Goal: Information Seeking & Learning: Learn about a topic

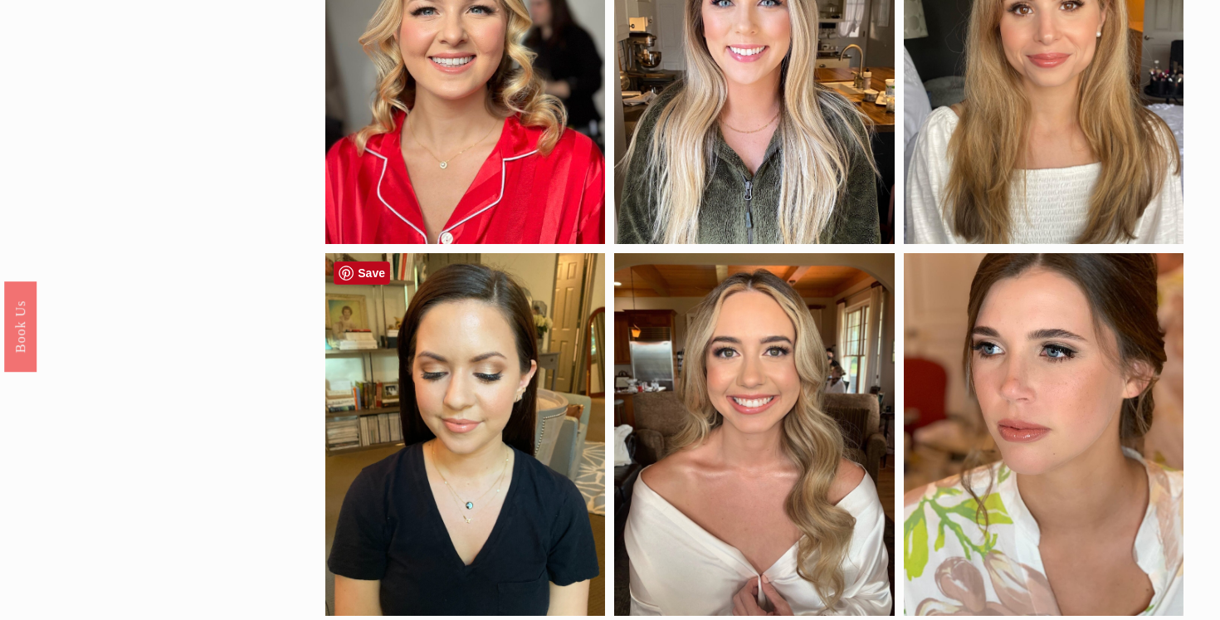
scroll to position [622, 0]
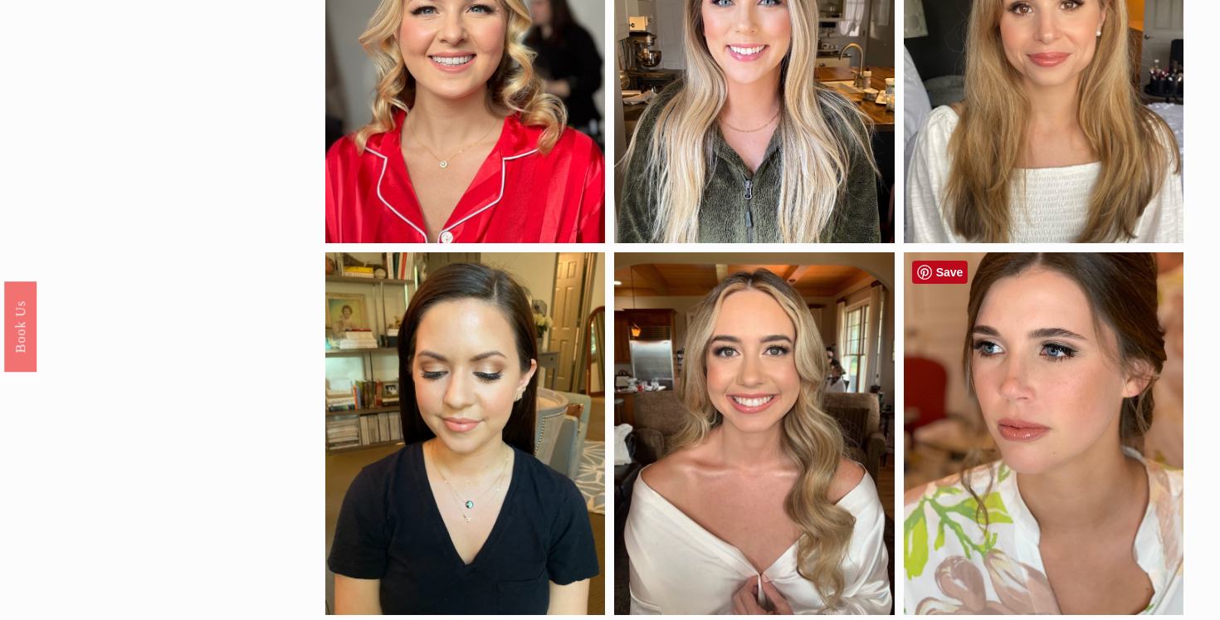
click at [1010, 447] on div at bounding box center [1044, 433] width 280 height 363
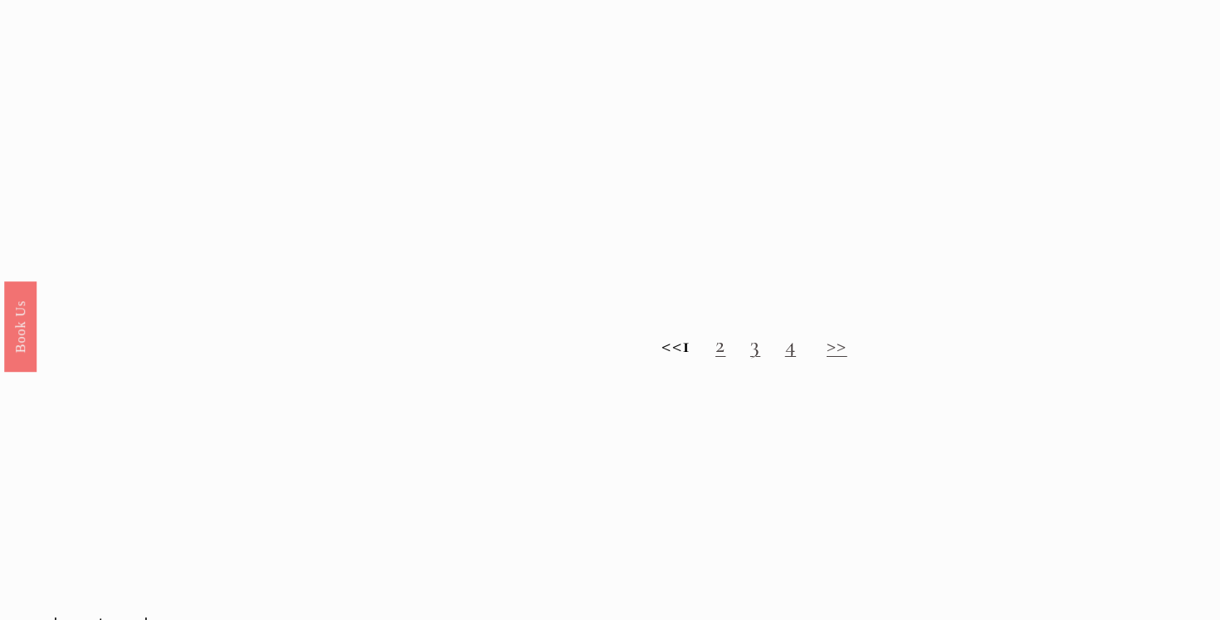
scroll to position [1615, 0]
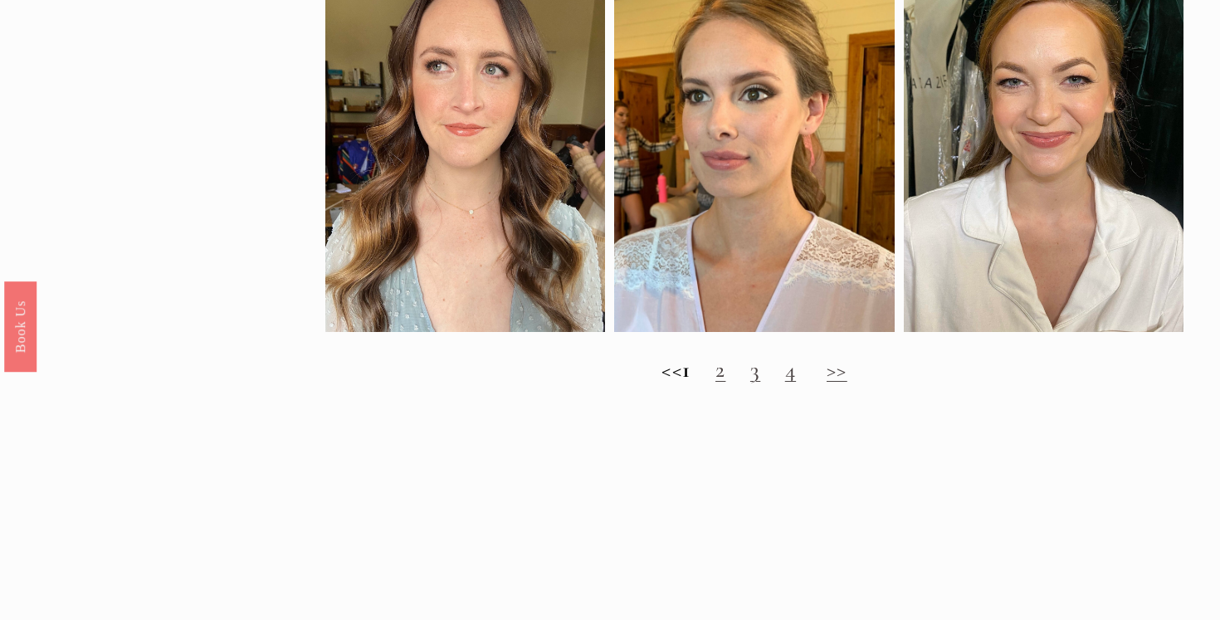
click at [848, 381] on link ">>" at bounding box center [837, 369] width 21 height 27
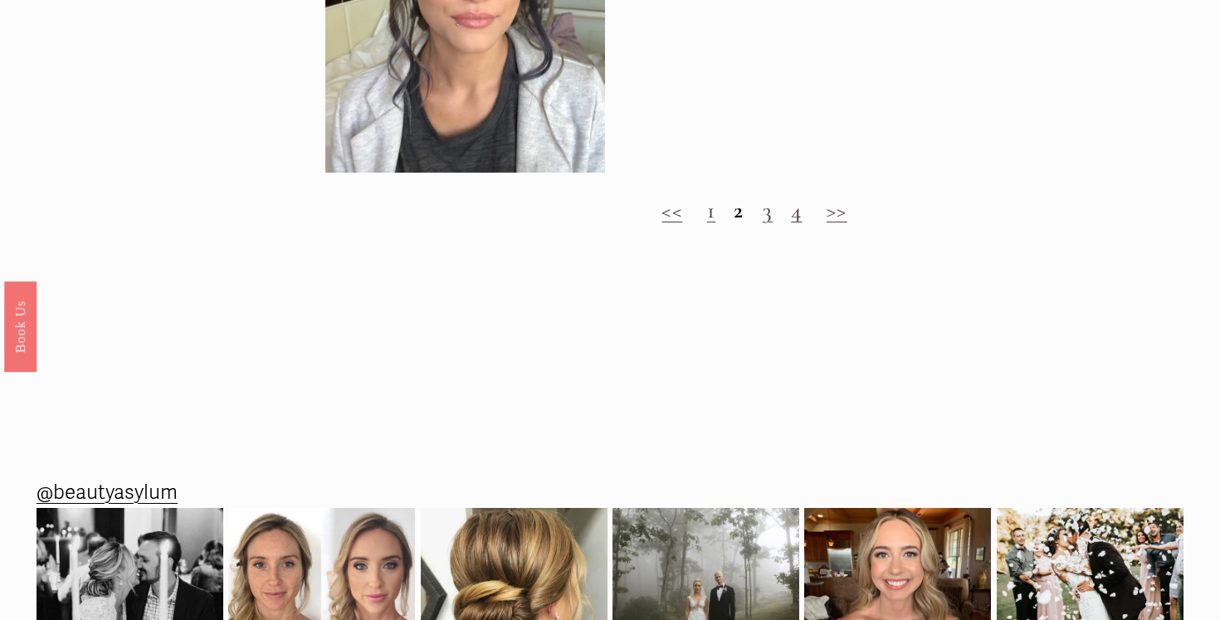
scroll to position [1759, 0]
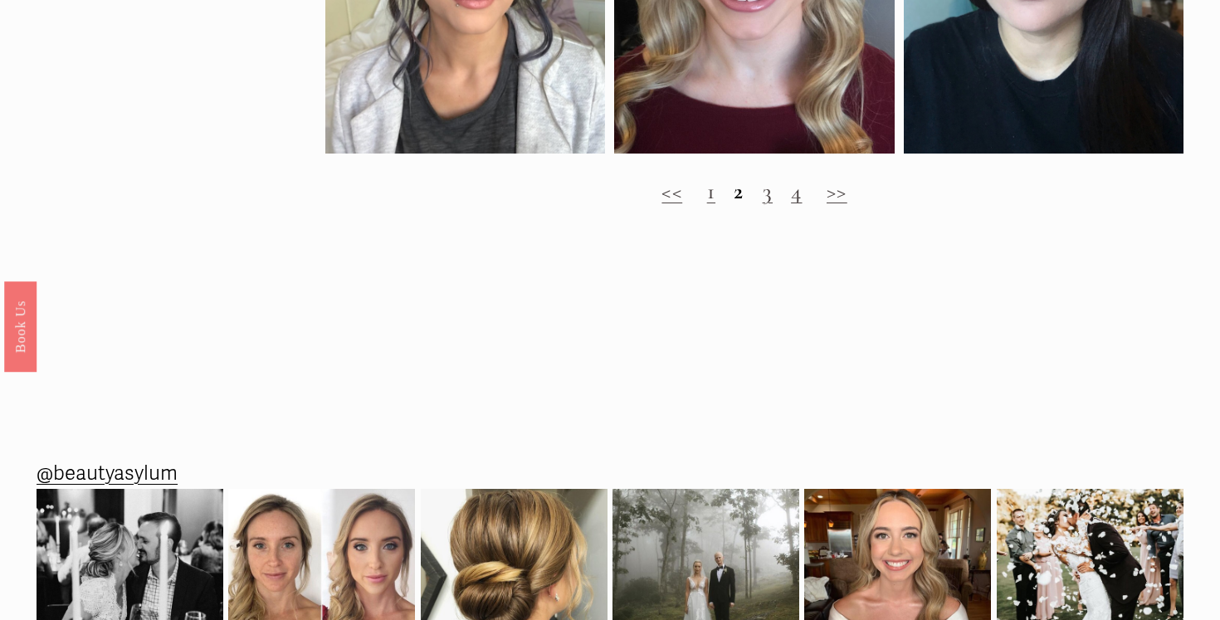
click at [845, 193] on link ">>" at bounding box center [837, 191] width 21 height 27
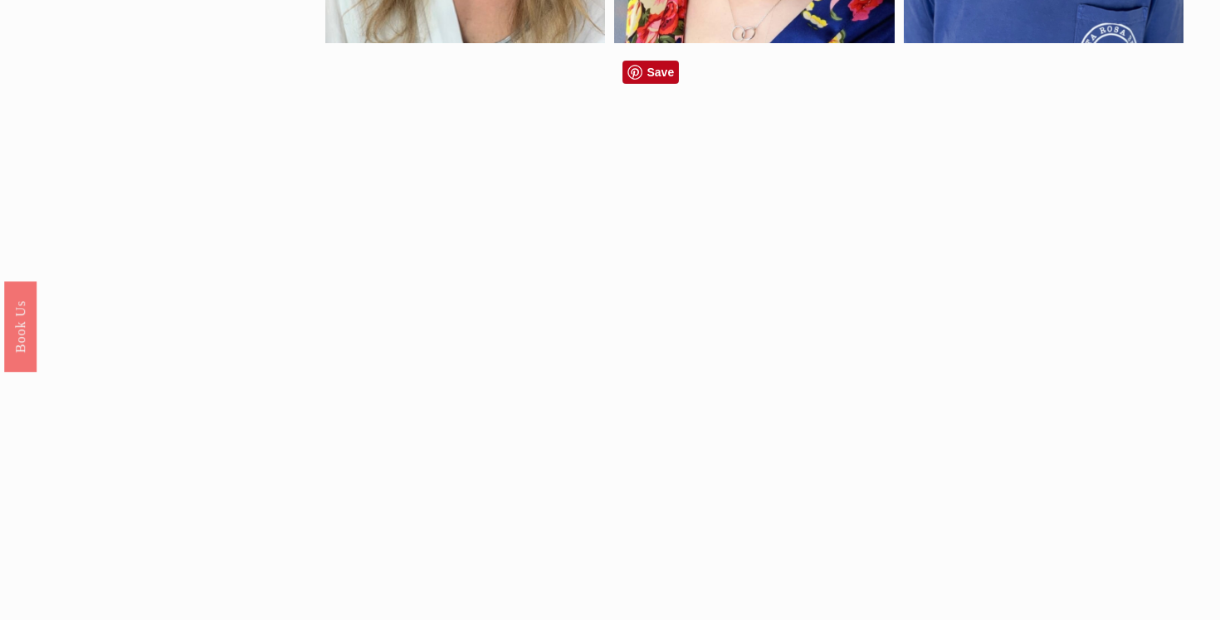
scroll to position [1228, 0]
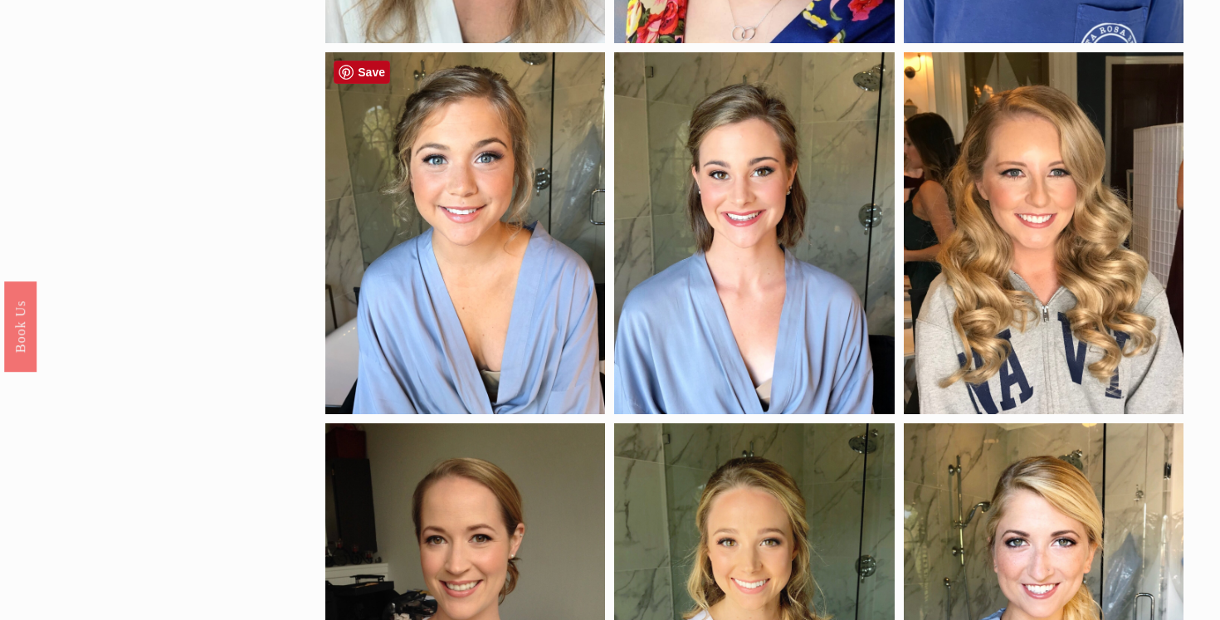
click at [507, 239] on div at bounding box center [465, 233] width 280 height 363
click at [500, 208] on div at bounding box center [465, 233] width 280 height 363
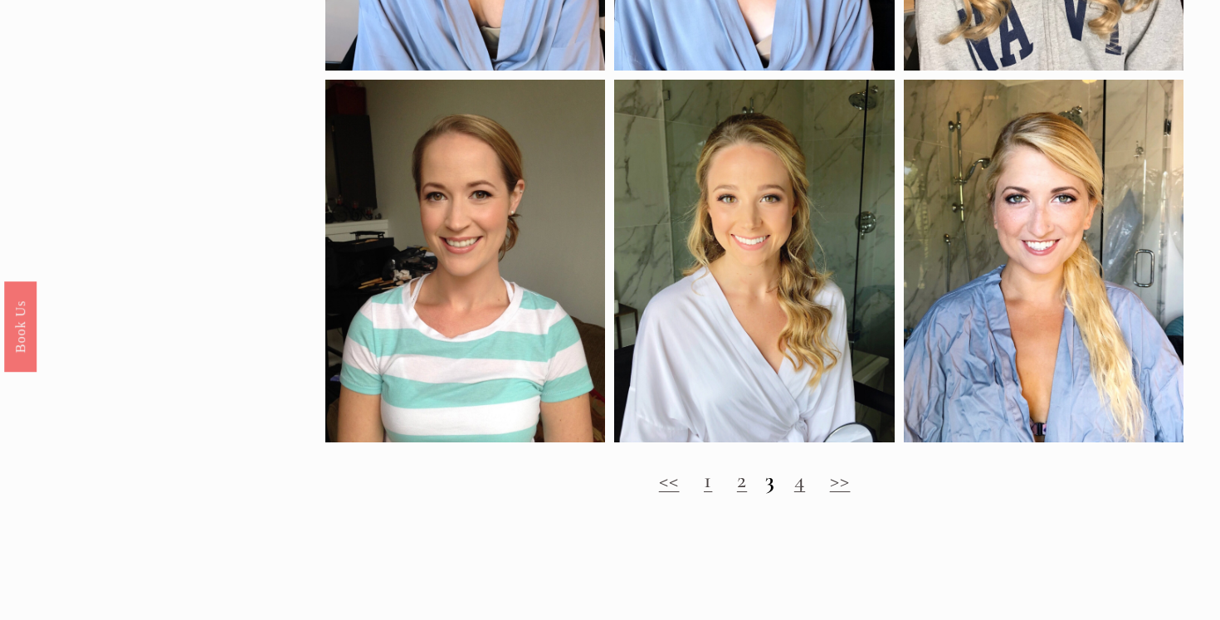
scroll to position [1575, 0]
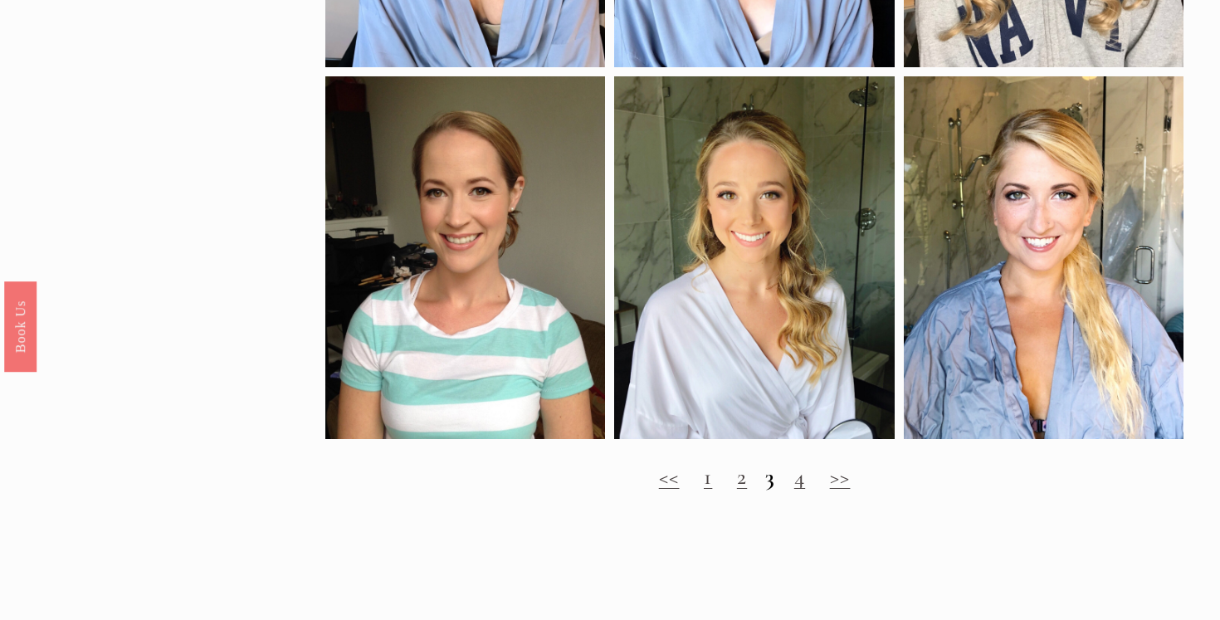
click at [844, 482] on link ">>" at bounding box center [840, 476] width 21 height 27
